Goal: Transaction & Acquisition: Subscribe to service/newsletter

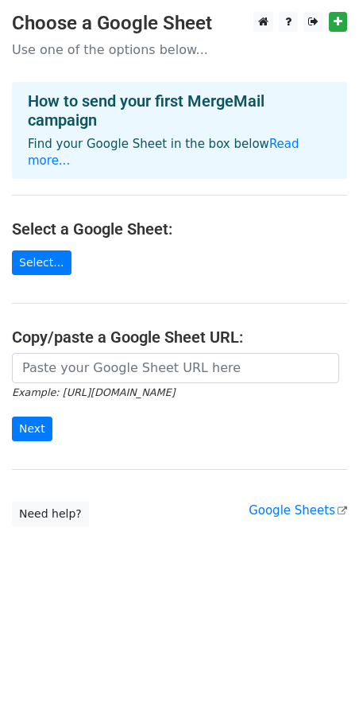
click at [169, 540] on body "Choose a Google Sheet Use one of the options below... How to send your first Me…" at bounding box center [179, 301] width 359 height 578
click at [43, 250] on link "Select..." at bounding box center [42, 262] width 60 height 25
click at [33, 250] on link "Select..." at bounding box center [42, 262] width 60 height 25
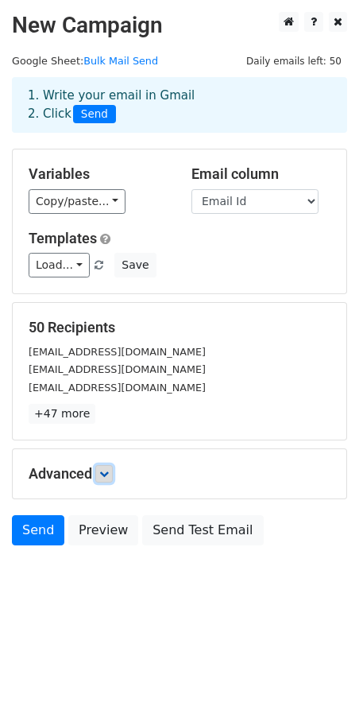
click at [107, 469] on icon at bounding box center [104, 474] width 10 height 10
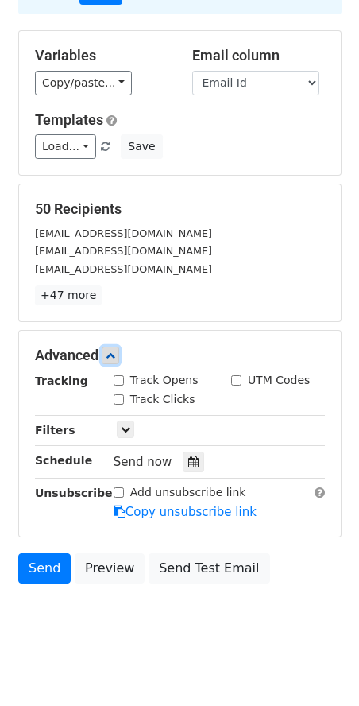
scroll to position [130, 0]
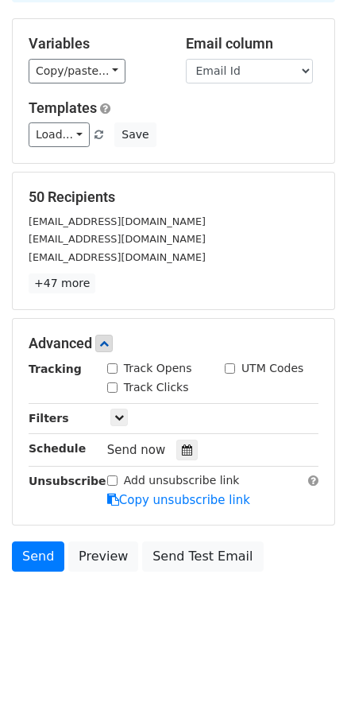
click at [116, 369] on input "Track Opens" at bounding box center [112, 368] width 10 height 10
checkbox input "true"
click at [111, 385] on input "Track Clicks" at bounding box center [112, 387] width 10 height 10
checkbox input "true"
click at [118, 414] on icon at bounding box center [119, 418] width 10 height 10
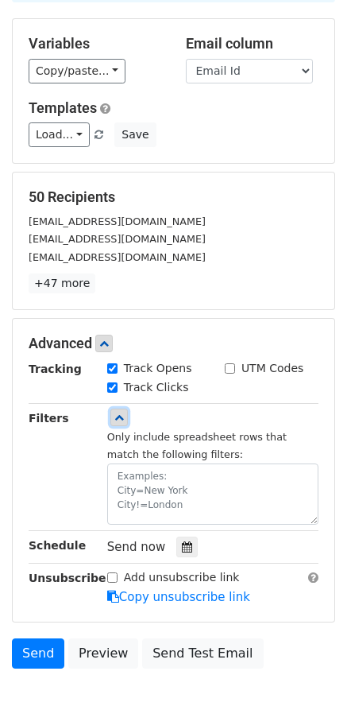
click at [118, 414] on icon at bounding box center [119, 418] width 10 height 10
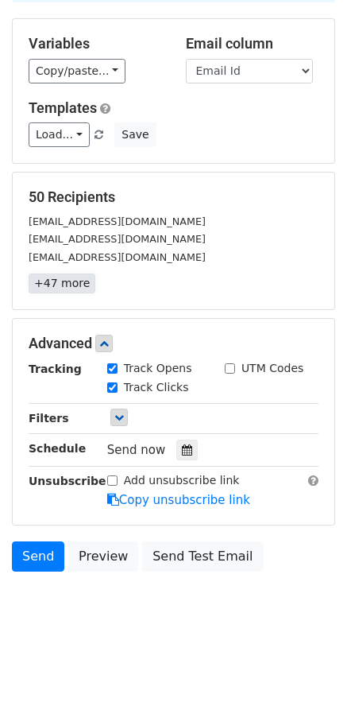
click at [64, 286] on link "+47 more" at bounding box center [62, 283] width 67 height 20
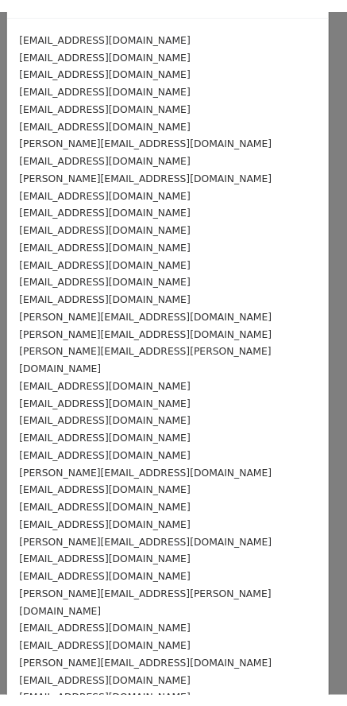
scroll to position [0, 0]
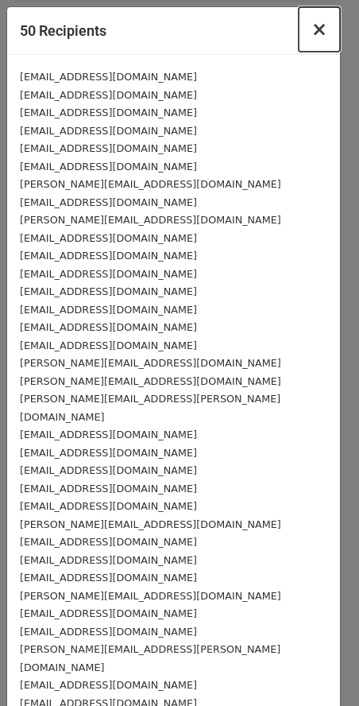
click at [312, 29] on span "×" at bounding box center [320, 29] width 16 height 22
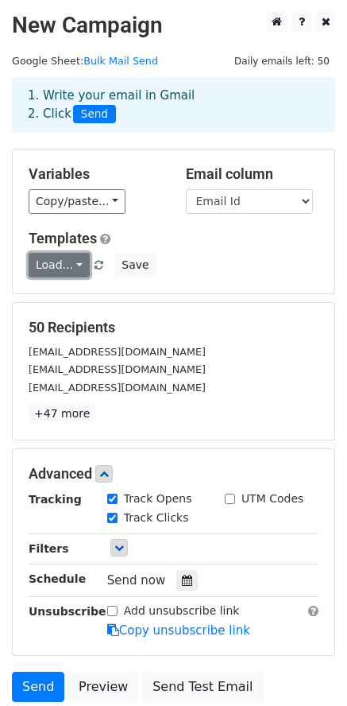
click at [70, 256] on link "Load..." at bounding box center [59, 265] width 61 height 25
click at [197, 250] on div "Templates Load... No templates saved Save" at bounding box center [174, 254] width 314 height 48
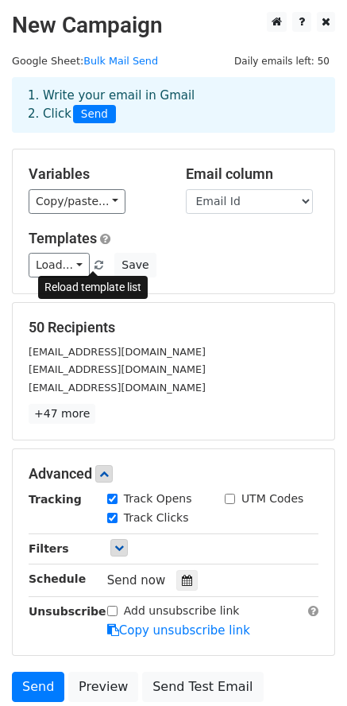
click at [96, 264] on span at bounding box center [99, 266] width 9 height 10
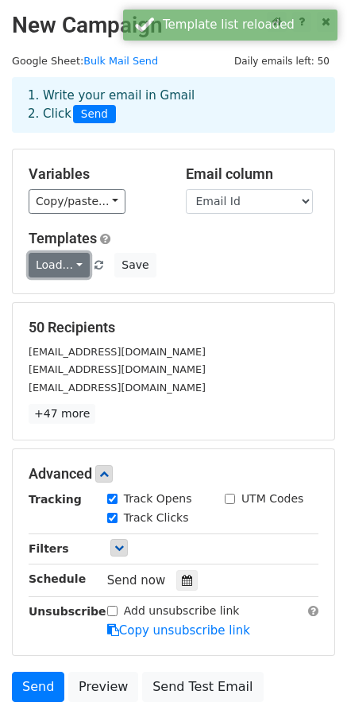
click at [62, 264] on link "Load..." at bounding box center [59, 265] width 61 height 25
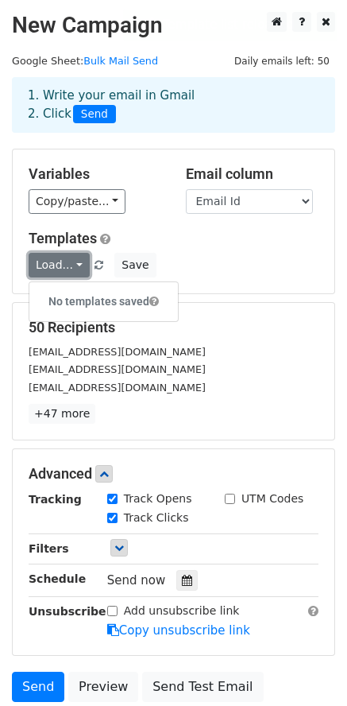
click at [62, 264] on link "Load..." at bounding box center [59, 265] width 61 height 25
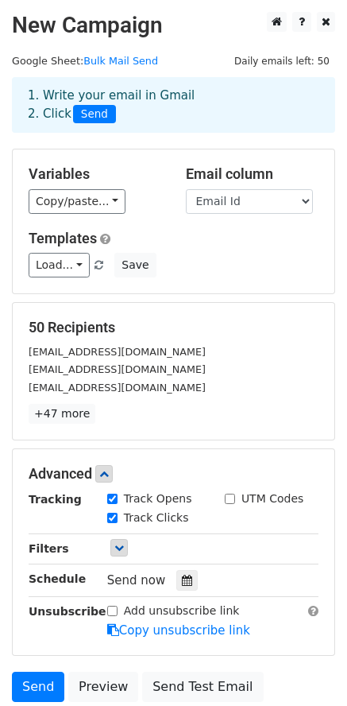
click at [188, 260] on div "Load... No templates saved Save" at bounding box center [174, 265] width 314 height 25
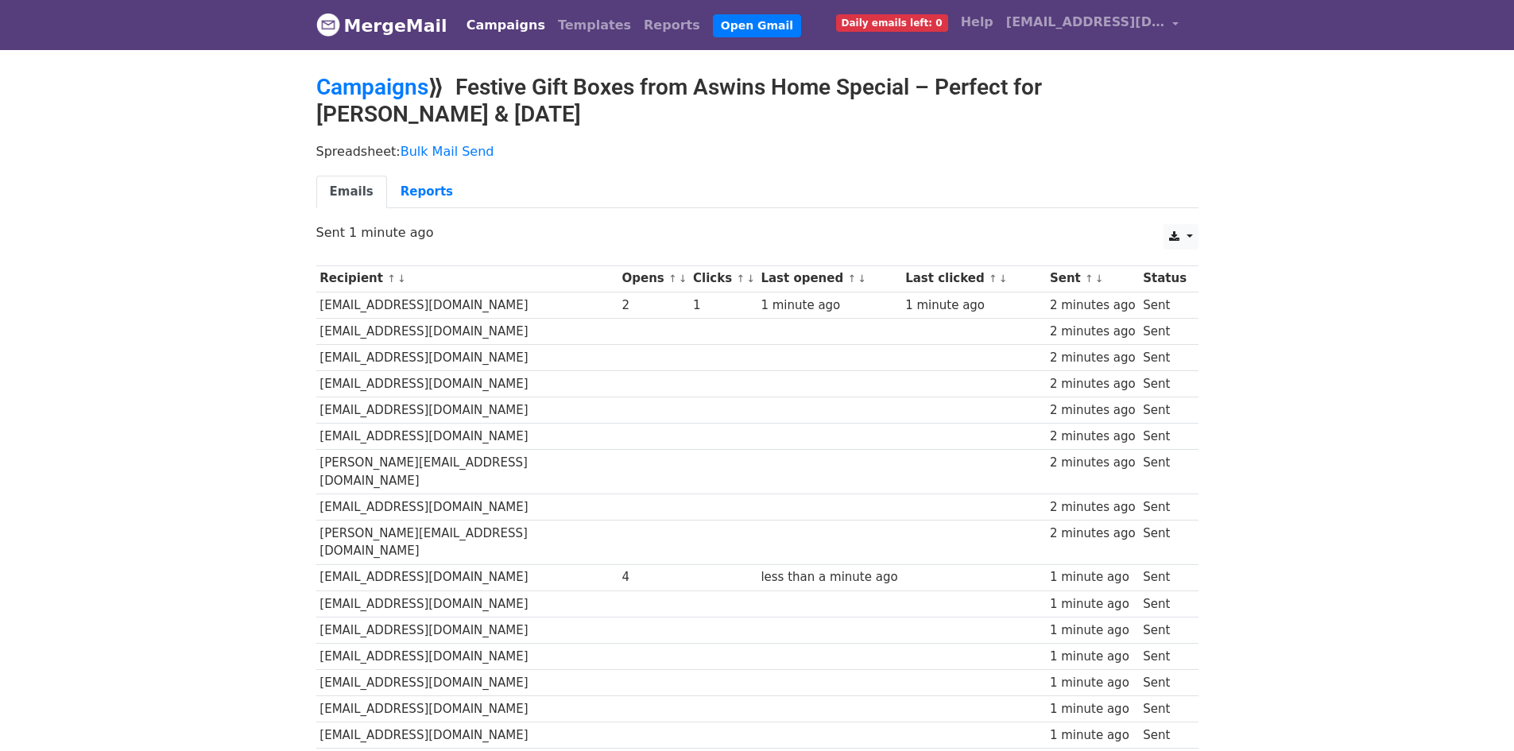
click at [407, 22] on link "MergeMail" at bounding box center [381, 25] width 131 height 33
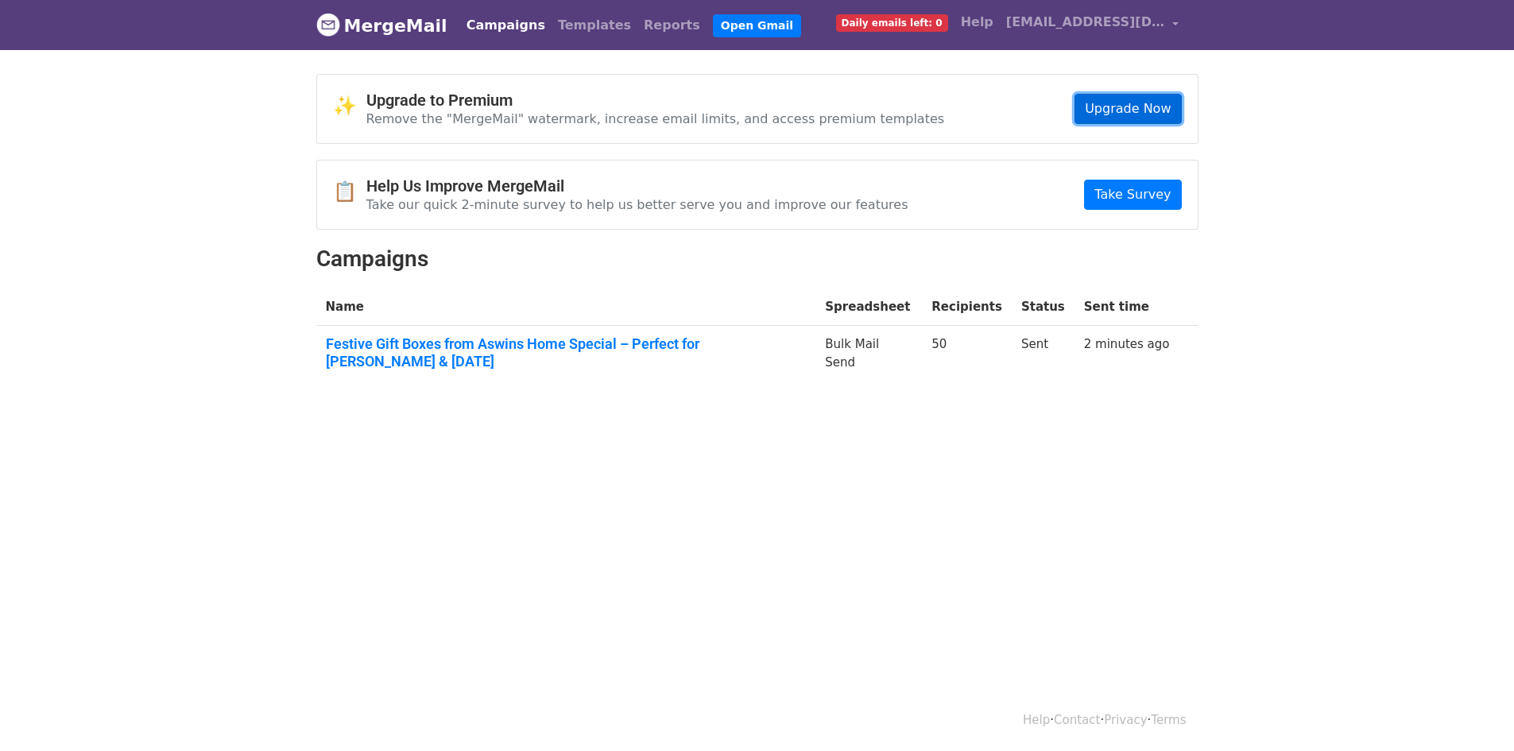
click at [1146, 107] on link "Upgrade Now" at bounding box center [1128, 109] width 107 height 30
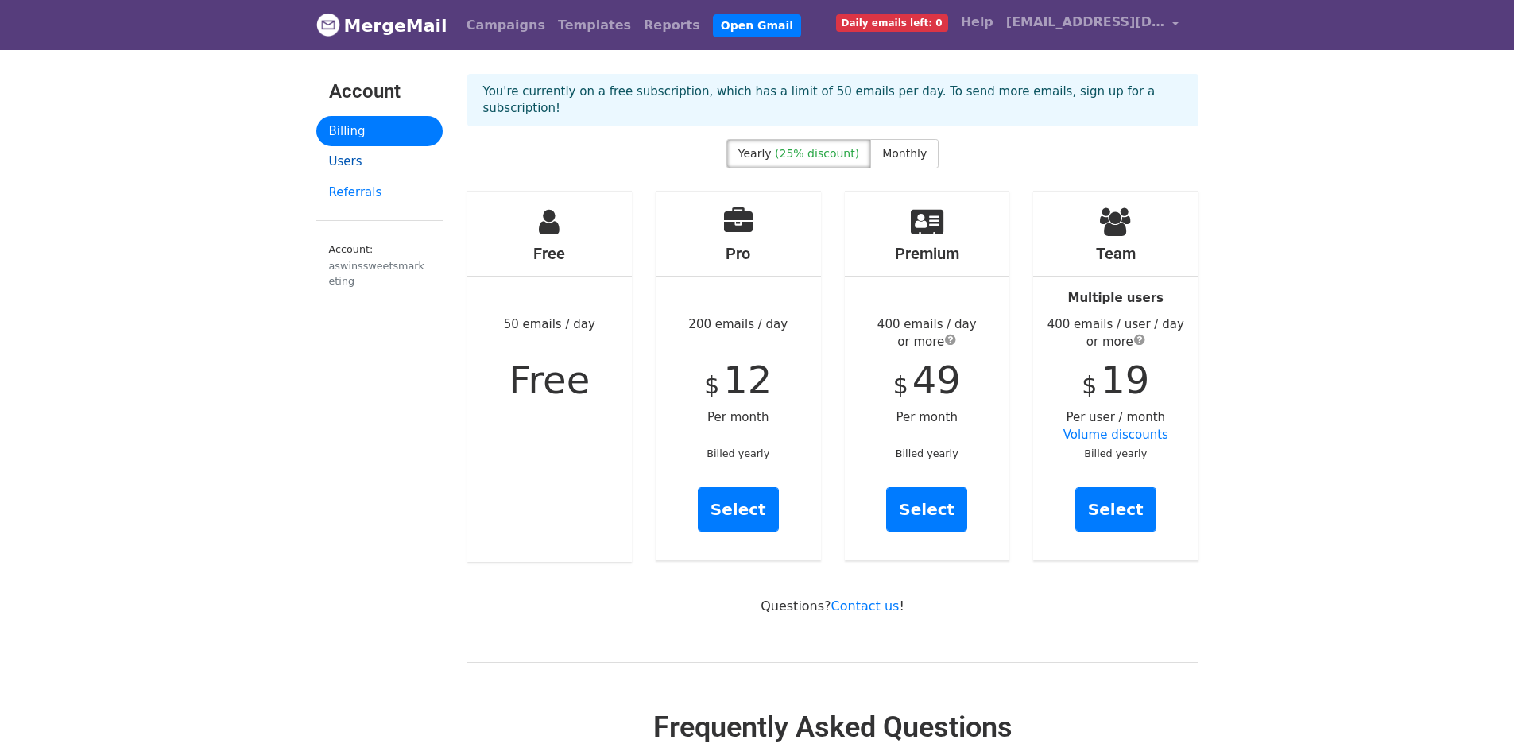
click at [353, 155] on link "Users" at bounding box center [379, 161] width 126 height 31
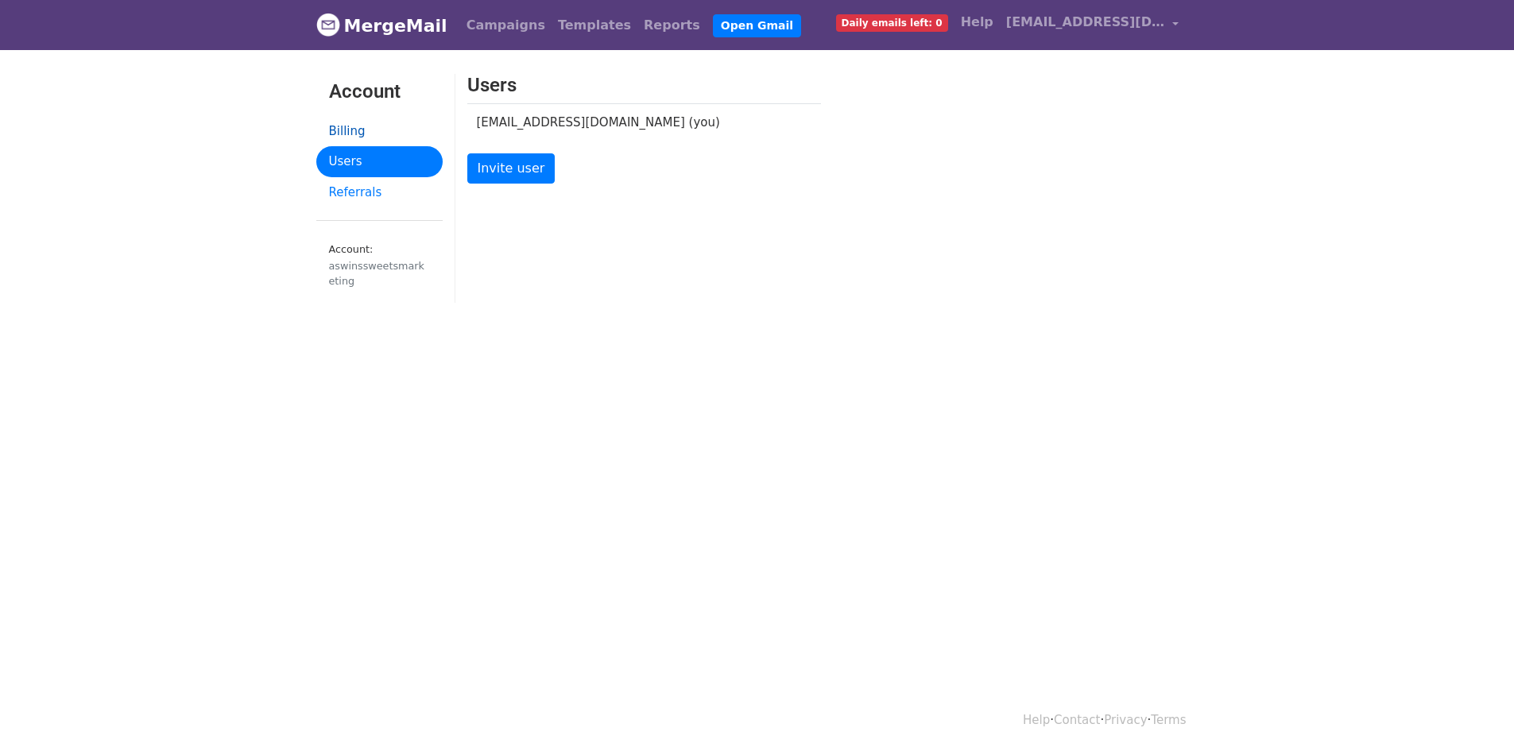
click at [378, 134] on link "Billing" at bounding box center [379, 131] width 126 height 31
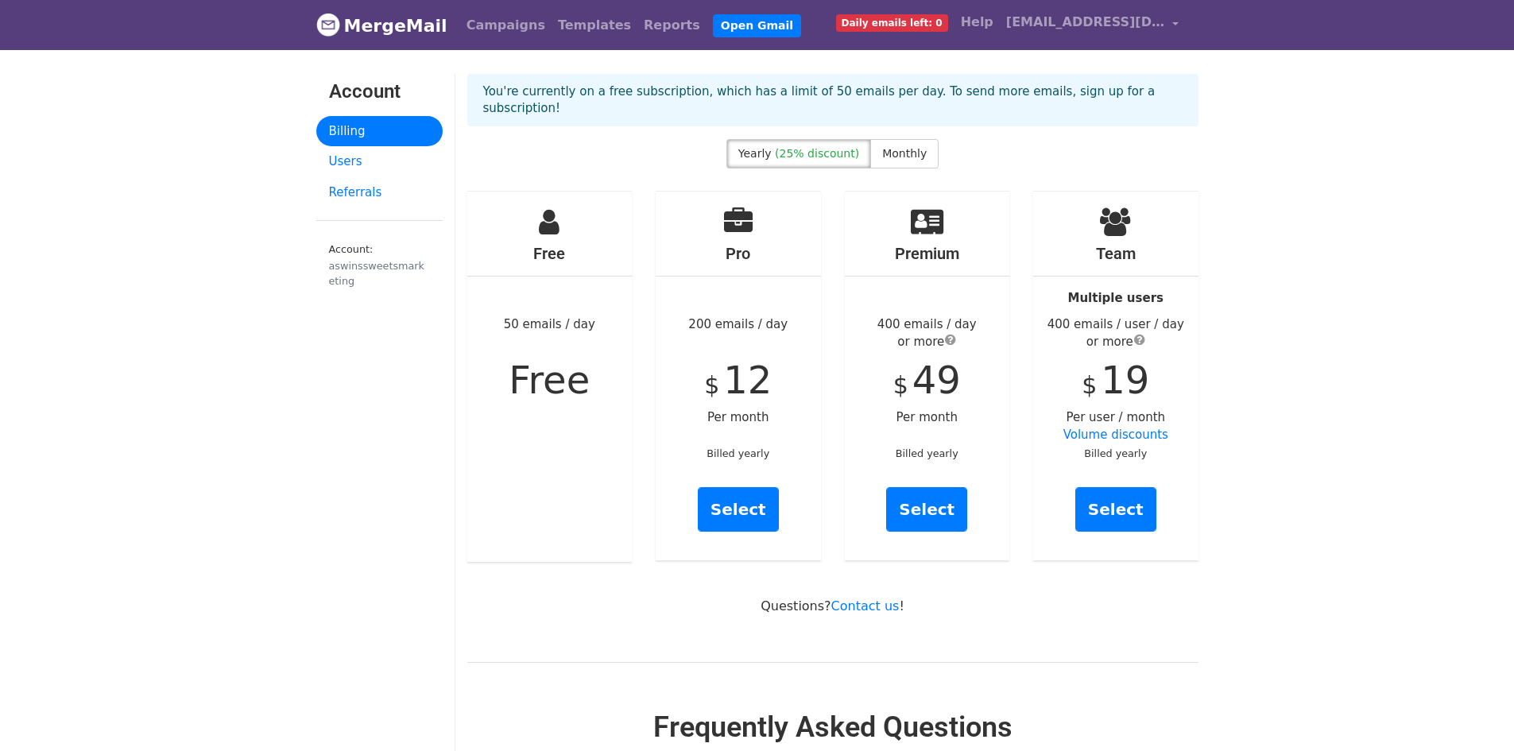
click at [1117, 428] on link "Volume discounts" at bounding box center [1115, 435] width 105 height 14
click at [1118, 244] on h4 "Team" at bounding box center [1115, 253] width 165 height 19
click at [1129, 428] on link "Volume discounts" at bounding box center [1115, 435] width 105 height 14
click at [1116, 487] on link "Select" at bounding box center [1115, 509] width 81 height 45
click at [1118, 494] on link "Select" at bounding box center [1115, 509] width 81 height 45
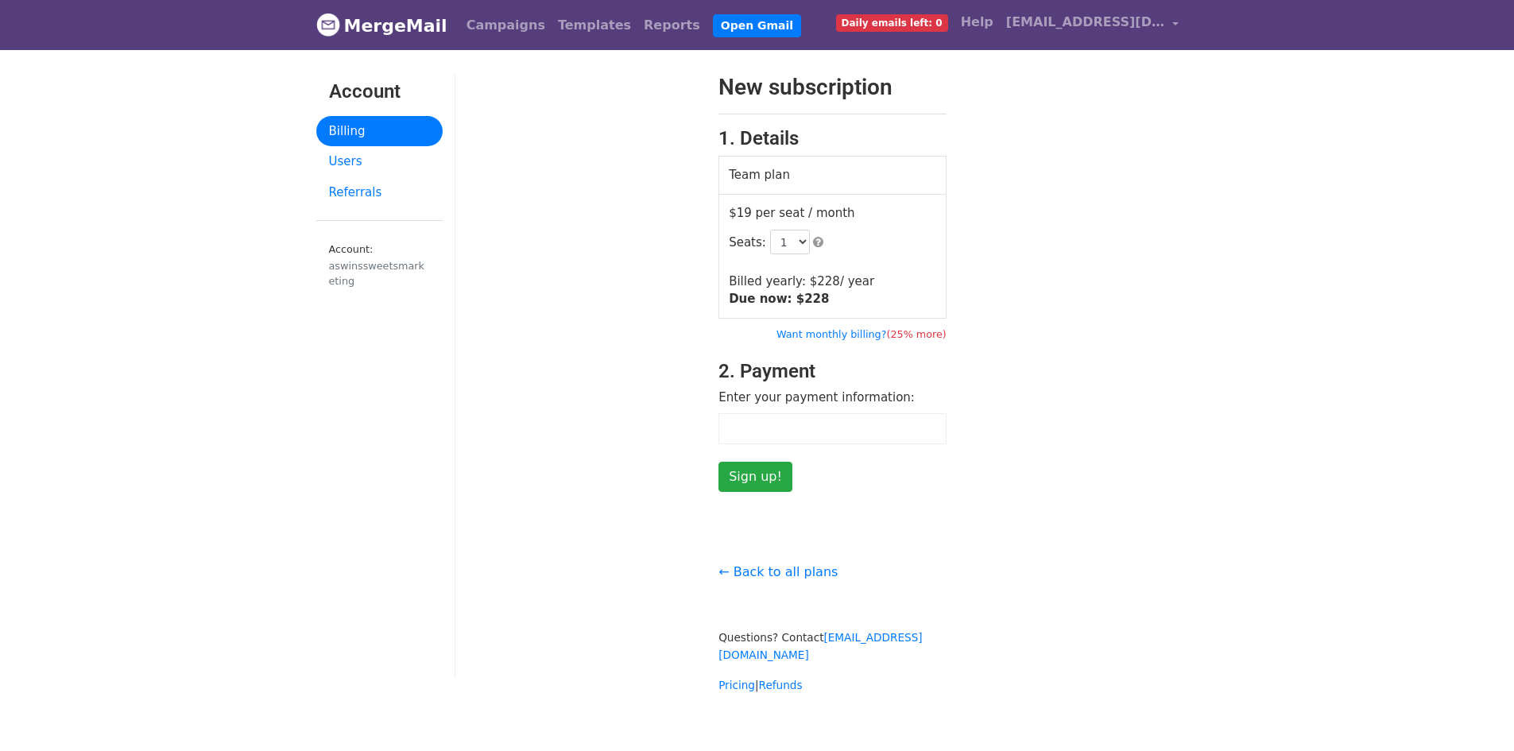
click at [413, 40] on link "MergeMail" at bounding box center [381, 25] width 131 height 33
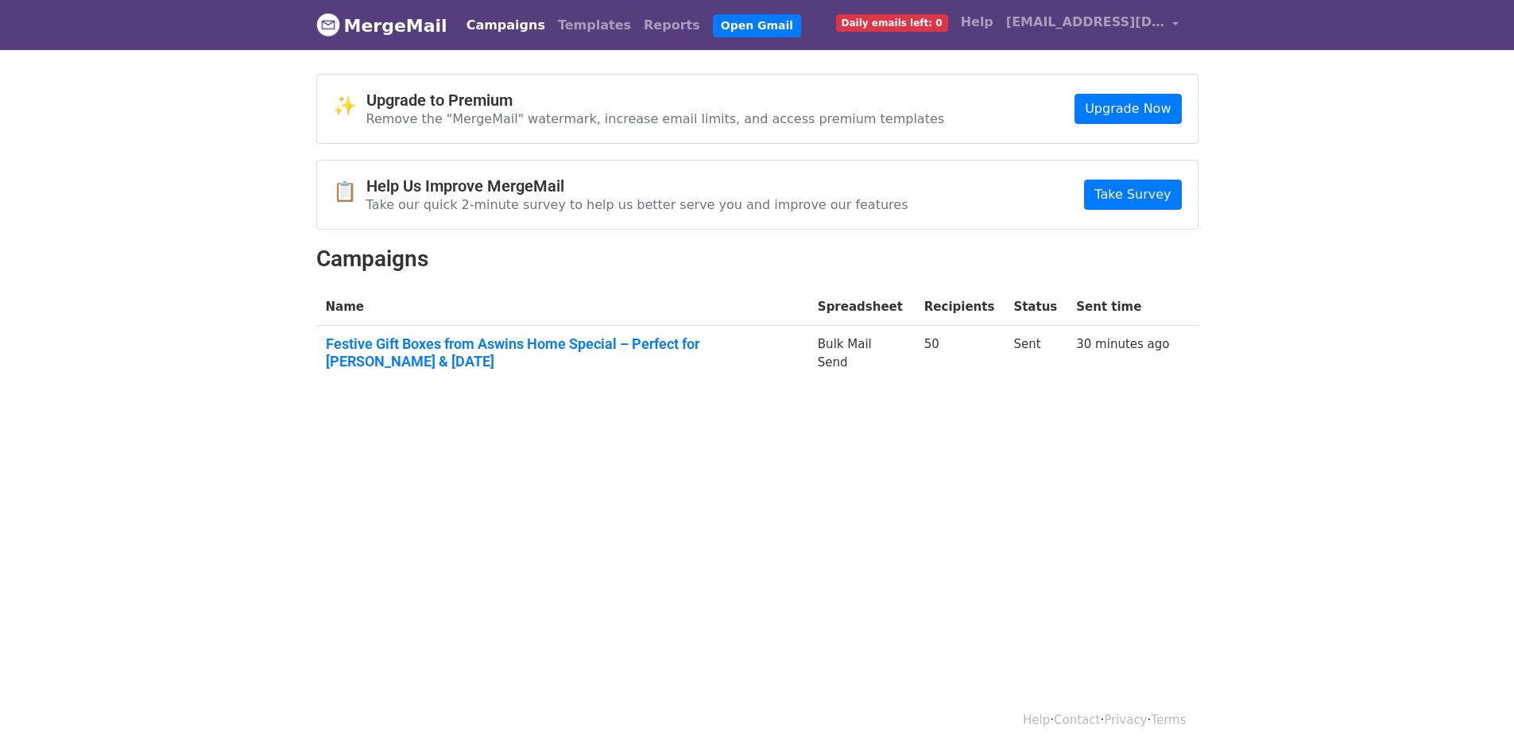
click at [508, 25] on link "Campaigns" at bounding box center [505, 26] width 91 height 32
click at [483, 31] on link "Campaigns" at bounding box center [505, 26] width 91 height 32
click at [668, 339] on link "Festive Gift Boxes from Aswins Home Special – Perfect for [PERSON_NAME] & [DATE]" at bounding box center [562, 352] width 473 height 34
click at [913, 20] on span "Daily emails left: 0" at bounding box center [892, 22] width 112 height 17
